Goal: Information Seeking & Learning: Check status

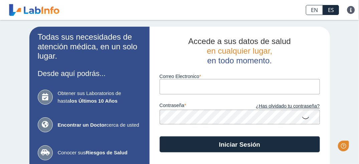
type input "[EMAIL_ADDRESS][DOMAIN_NAME]"
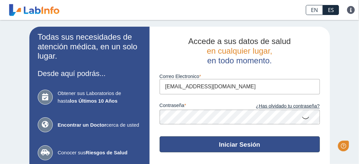
click at [241, 145] on button "Iniciar Sesión" at bounding box center [239, 144] width 160 height 16
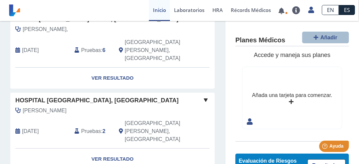
scroll to position [133, 0]
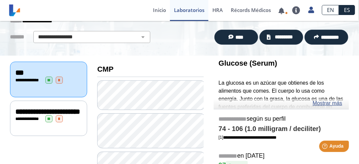
scroll to position [33, 0]
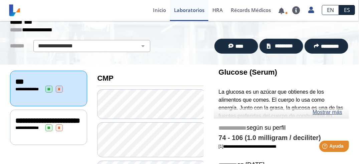
click at [41, 119] on span "**********" at bounding box center [47, 120] width 65 height 7
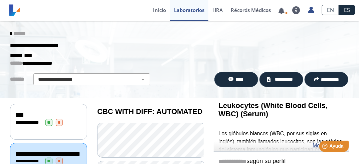
click at [10, 33] on icon at bounding box center [10, 33] width 1 height 5
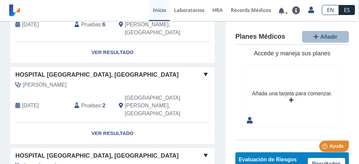
scroll to position [167, 0]
click at [112, 123] on link "Ver Resultado" at bounding box center [112, 133] width 204 height 21
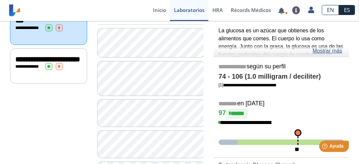
scroll to position [59, 0]
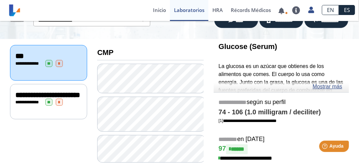
click at [44, 95] on span "**********" at bounding box center [47, 94] width 65 height 7
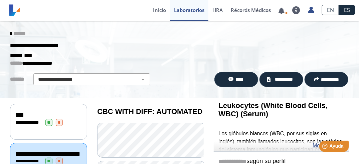
click at [10, 34] on icon at bounding box center [10, 33] width 1 height 5
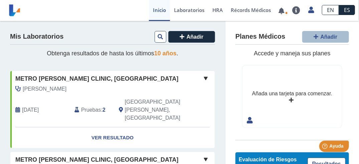
click at [98, 106] on span "Pruebas" at bounding box center [91, 110] width 20 height 8
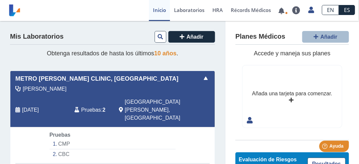
scroll to position [67, 0]
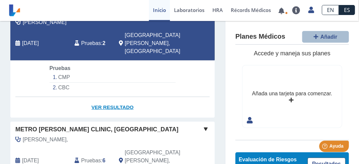
click at [118, 97] on link "Ver Resultado" at bounding box center [112, 107] width 204 height 21
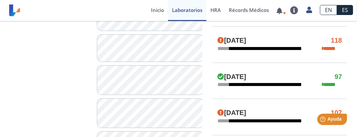
scroll to position [316, 0]
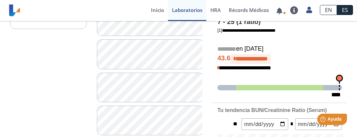
scroll to position [116, 0]
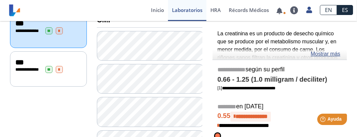
scroll to position [83, 0]
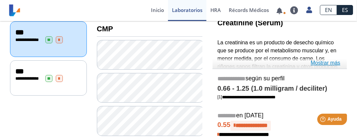
click at [331, 62] on link "Mostrar más" at bounding box center [325, 63] width 30 height 8
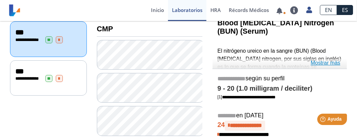
click at [331, 64] on link "Mostrar más" at bounding box center [325, 63] width 30 height 8
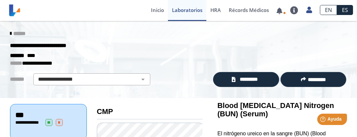
click at [265, 37] on div "******" at bounding box center [178, 34] width 347 height 12
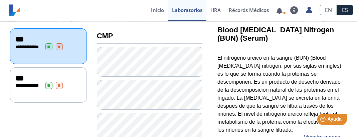
scroll to position [67, 0]
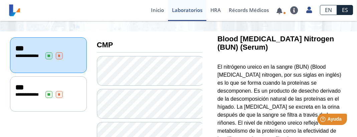
click at [30, 92] on span "**********" at bounding box center [29, 94] width 18 height 4
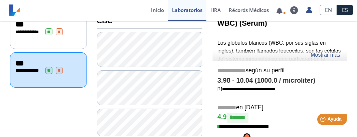
scroll to position [100, 0]
